Goal: Obtain resource: Obtain resource

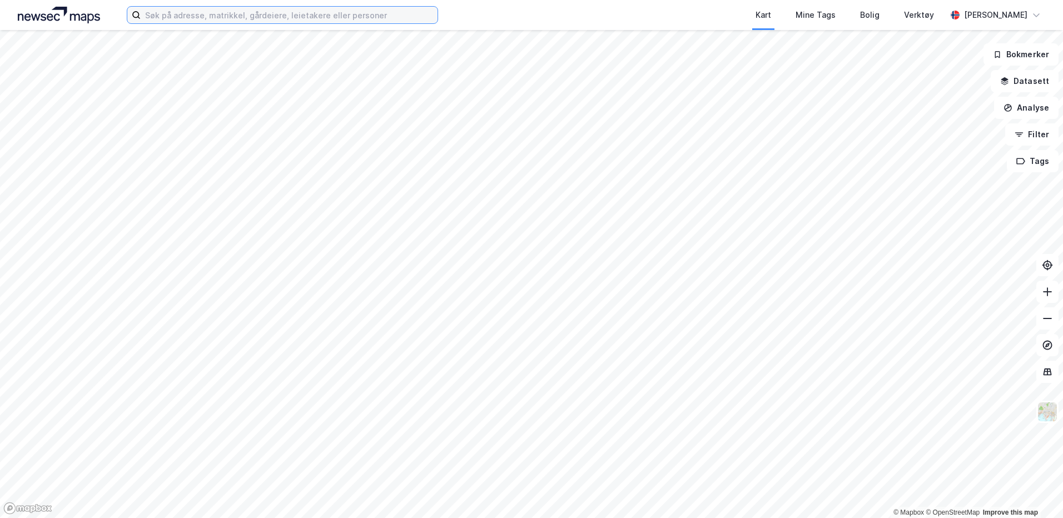
click at [232, 20] on input at bounding box center [289, 15] width 297 height 17
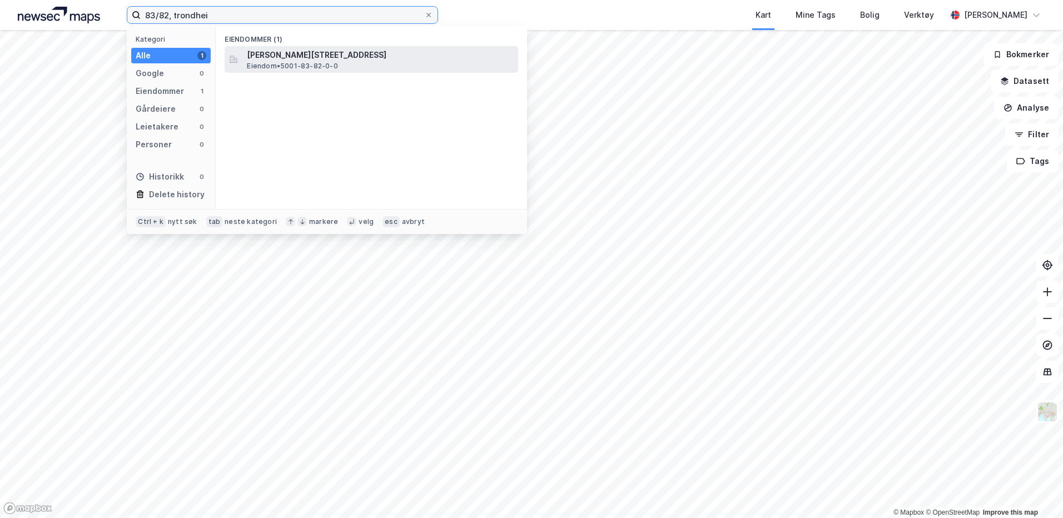
type input "83/82, trondhei"
click at [334, 53] on span "[PERSON_NAME][STREET_ADDRESS]" at bounding box center [380, 54] width 267 height 13
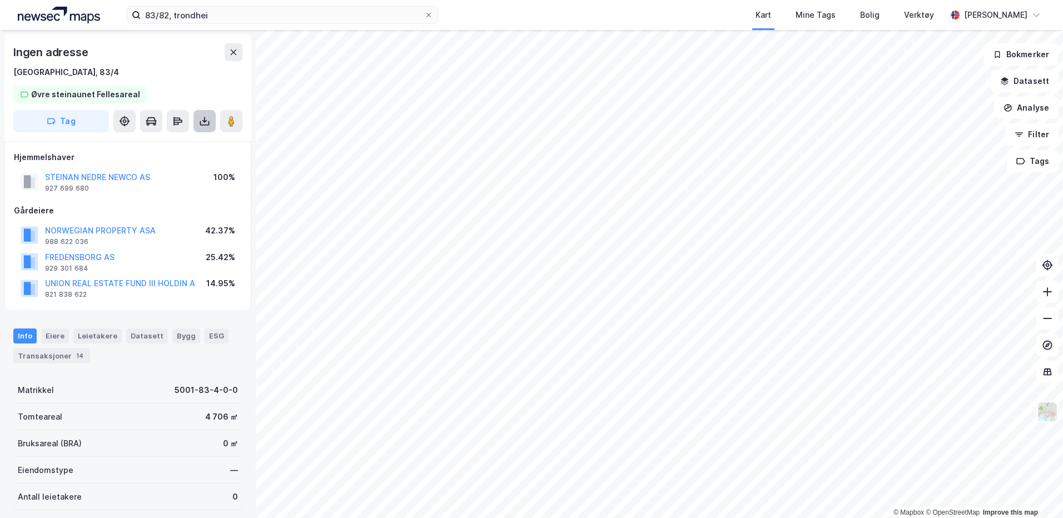
click at [206, 124] on icon at bounding box center [204, 121] width 11 height 11
click at [178, 142] on div "Last ned grunnbok" at bounding box center [149, 143] width 64 height 9
click at [1041, 161] on button "Tags" at bounding box center [1033, 161] width 52 height 22
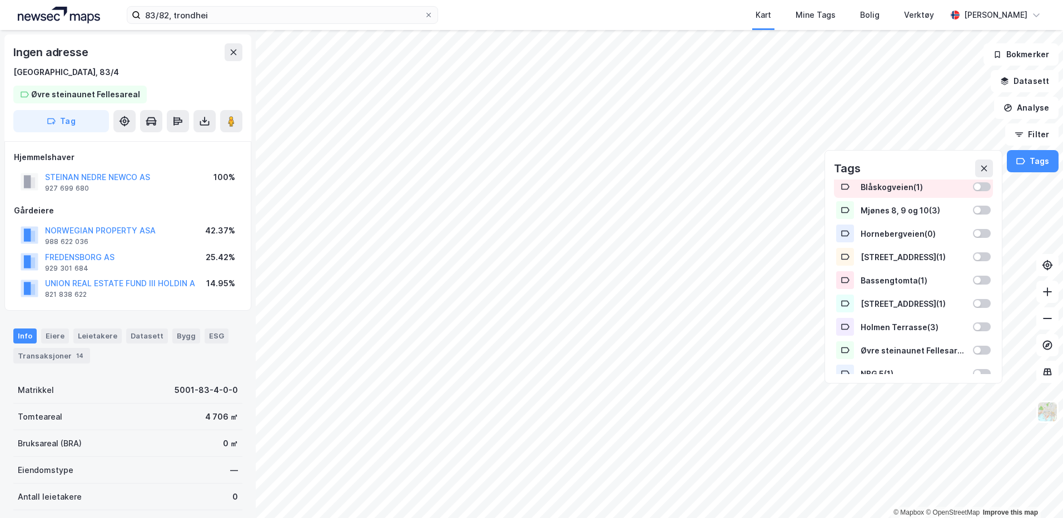
scroll to position [120, 0]
click at [974, 346] on div at bounding box center [977, 349] width 7 height 7
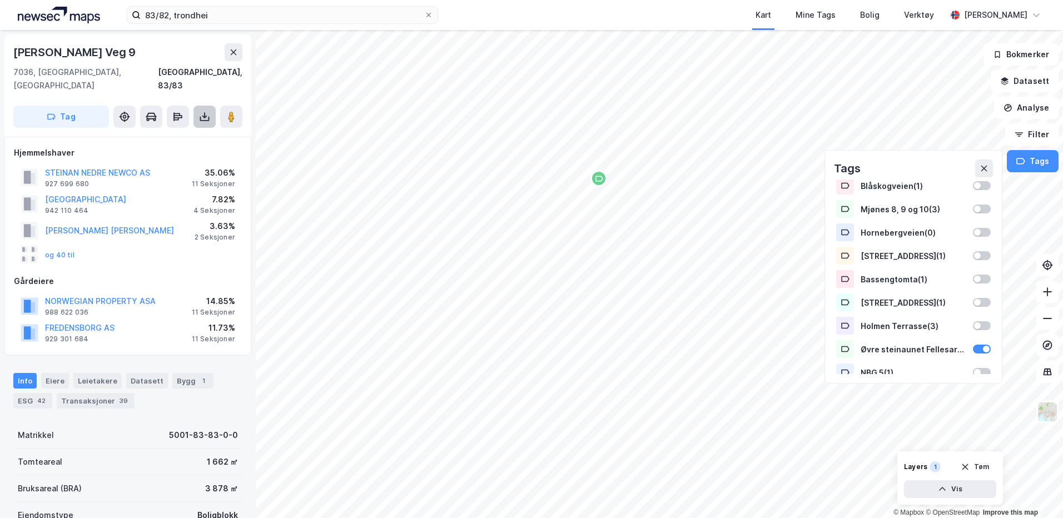
click at [201, 111] on icon at bounding box center [204, 116] width 11 height 11
click at [151, 135] on div "Last ned grunnbok" at bounding box center [149, 139] width 64 height 9
click at [53, 373] on div "Eiere" at bounding box center [55, 381] width 28 height 16
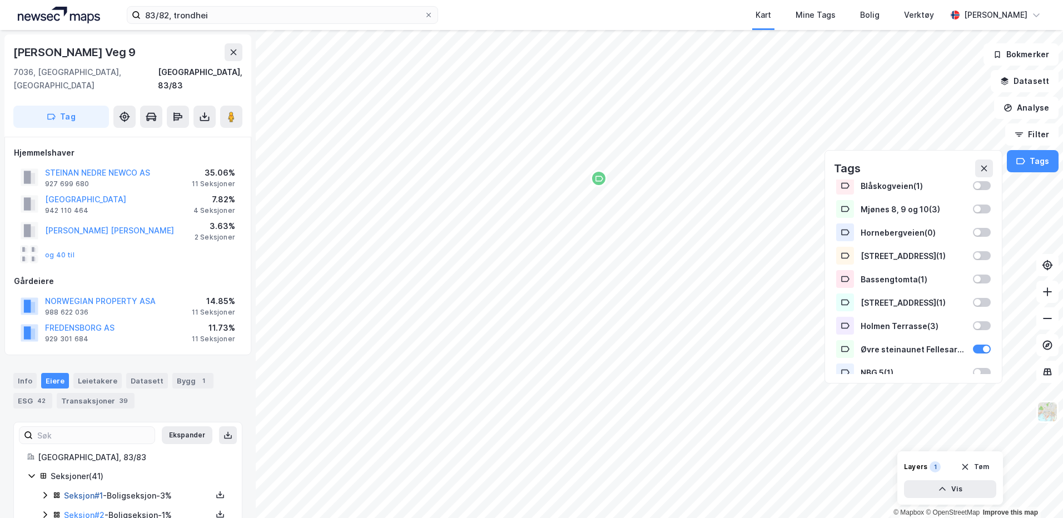
click at [92, 491] on link "Seksjon # 1" at bounding box center [83, 495] width 39 height 9
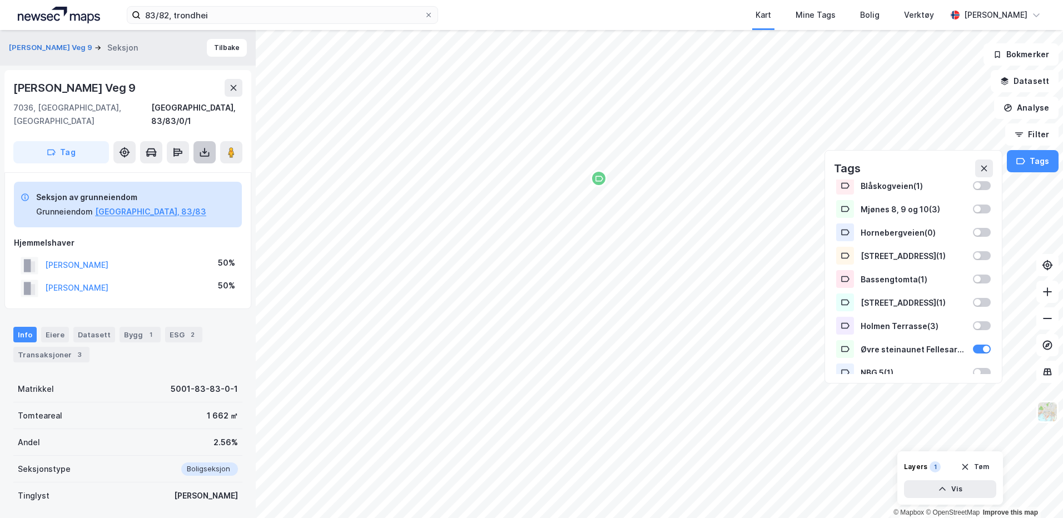
click at [197, 141] on button at bounding box center [204, 152] width 22 height 22
click at [177, 170] on div "Last ned grunnbok" at bounding box center [149, 174] width 64 height 9
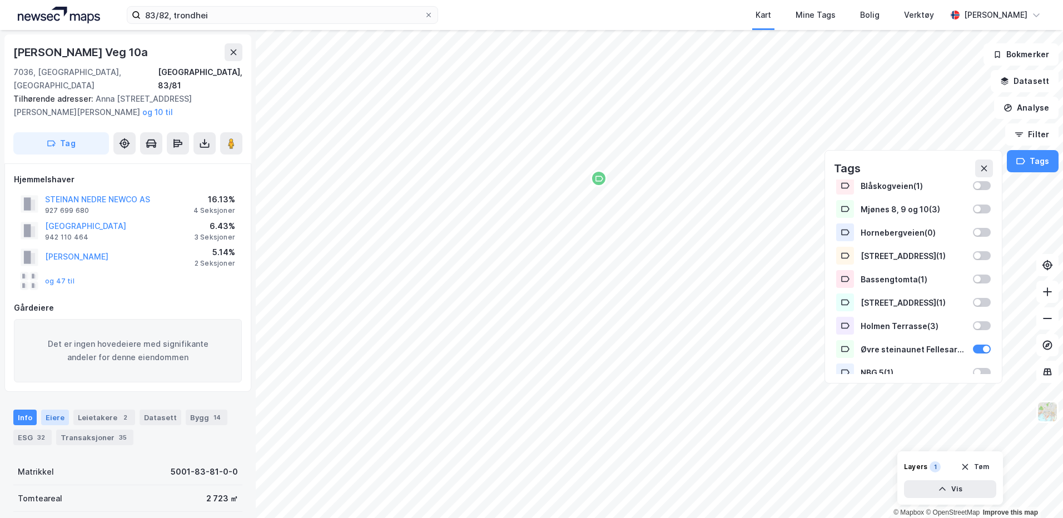
click at [60, 410] on div "Eiere" at bounding box center [55, 418] width 28 height 16
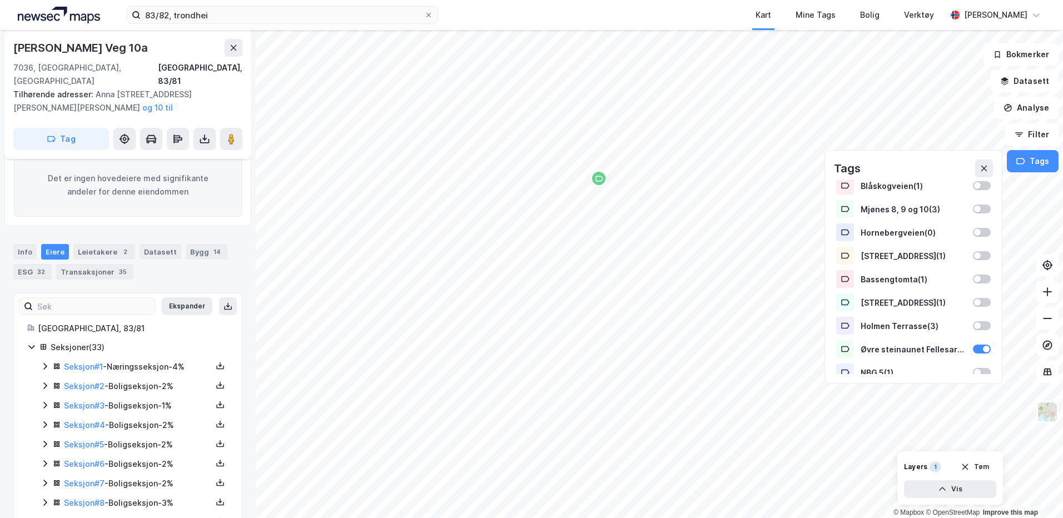
scroll to position [167, 0]
click at [76, 361] on link "Seksjon # 1" at bounding box center [83, 365] width 39 height 9
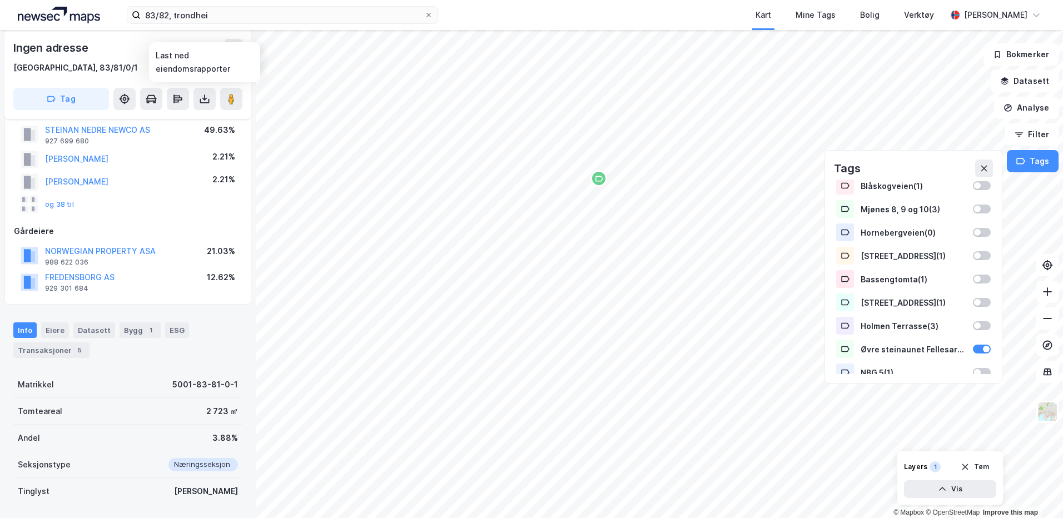
scroll to position [56, 0]
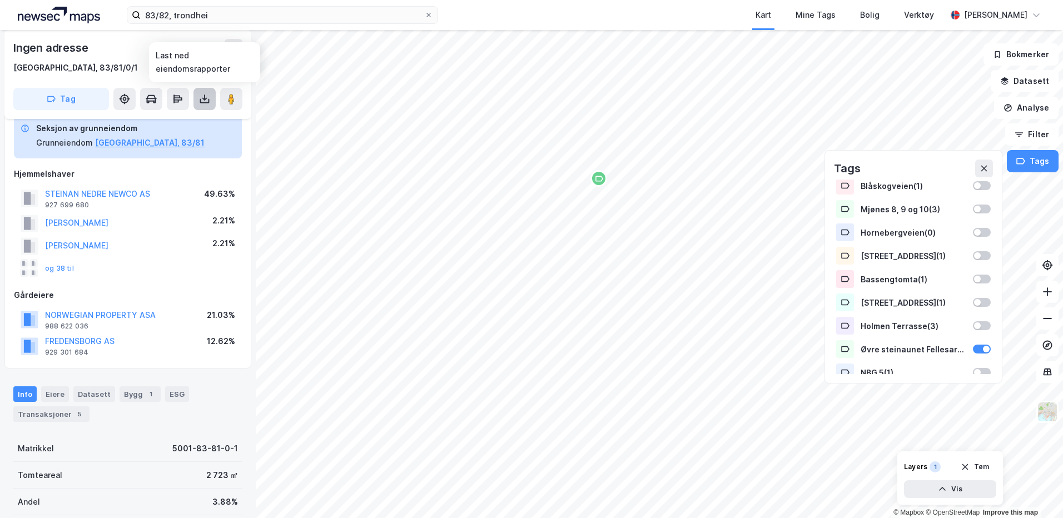
click at [200, 95] on icon at bounding box center [204, 98] width 11 height 11
click at [154, 123] on div "Last ned grunnbok" at bounding box center [149, 121] width 64 height 9
